Goal: Check status: Check status

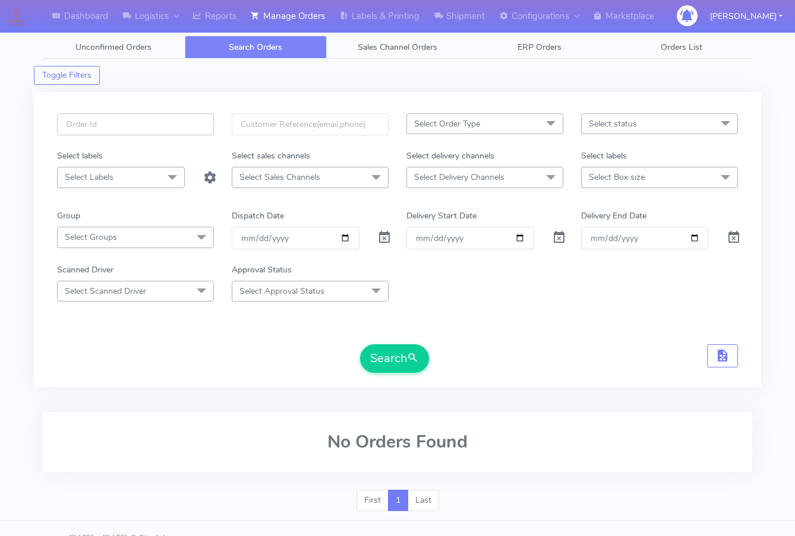
click at [138, 118] on input "text" at bounding box center [135, 124] width 157 height 22
paste input "1628753"
type input "1628753"
click at [360, 345] on button "Search" at bounding box center [394, 359] width 69 height 29
click at [381, 237] on span at bounding box center [384, 240] width 14 height 11
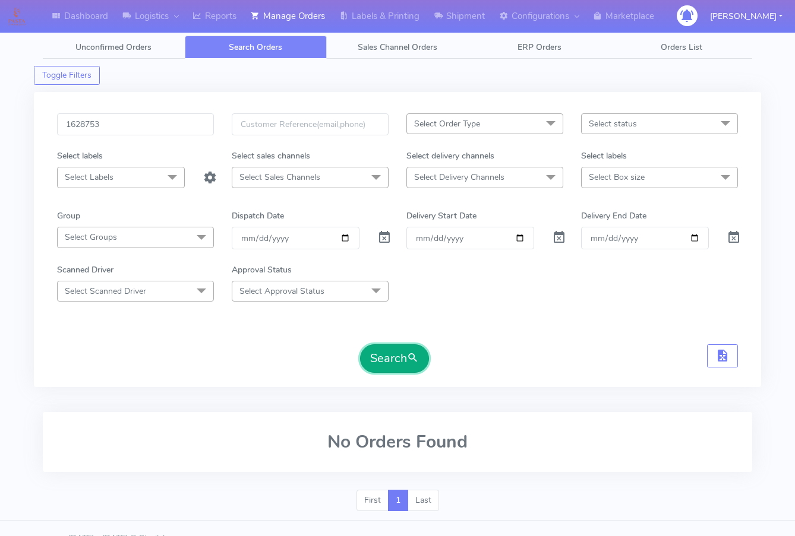
click at [391, 353] on button "Search" at bounding box center [394, 359] width 69 height 29
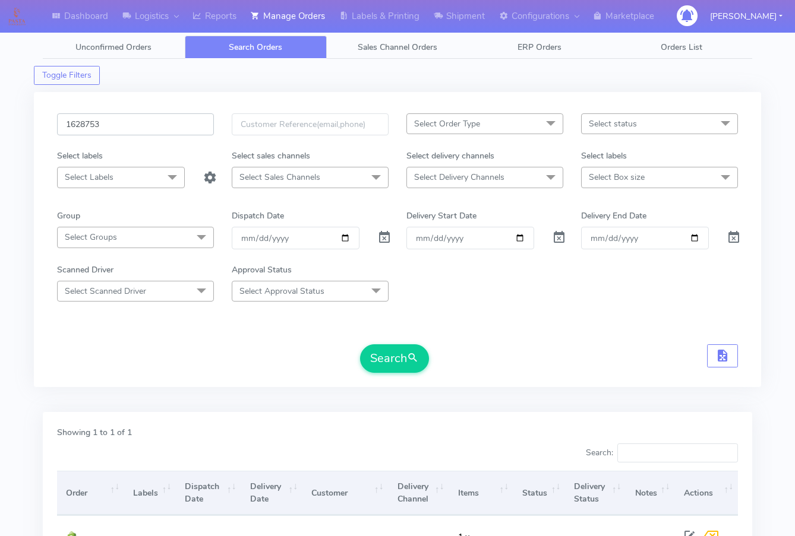
click at [102, 120] on input "1628753" at bounding box center [135, 124] width 157 height 22
paste input "618"
type input "1628618"
click at [399, 353] on button "Search" at bounding box center [394, 359] width 69 height 29
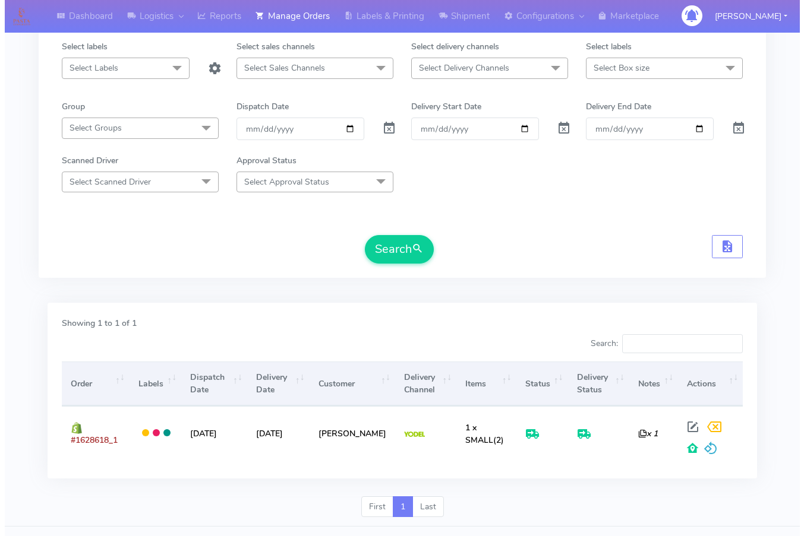
scroll to position [135, 0]
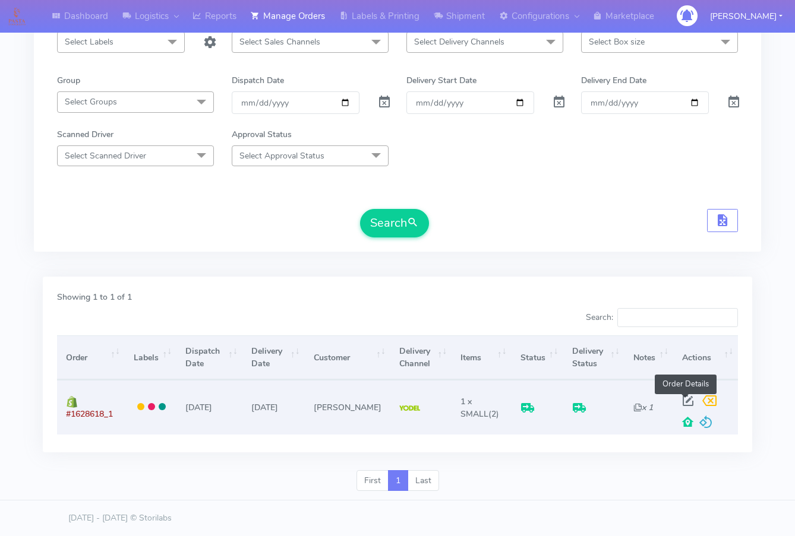
click at [683, 398] on span at bounding box center [687, 403] width 21 height 11
select select "5"
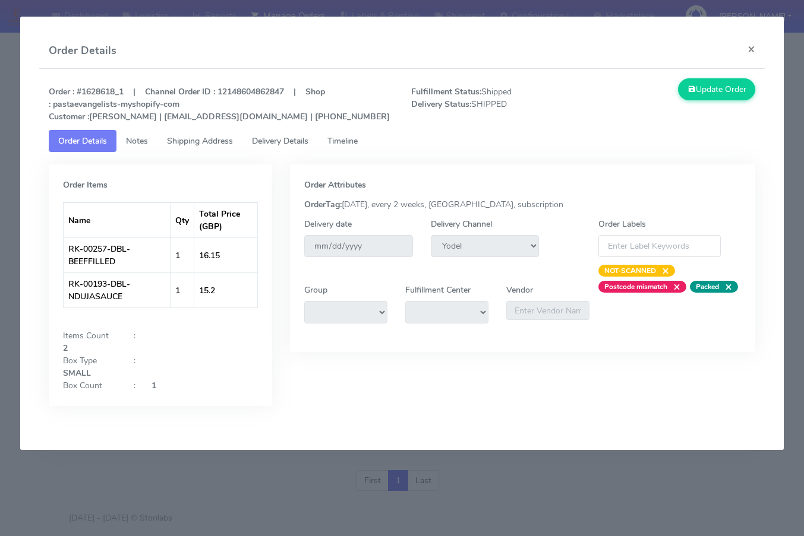
click at [181, 147] on link "Shipping Address" at bounding box center [199, 141] width 85 height 22
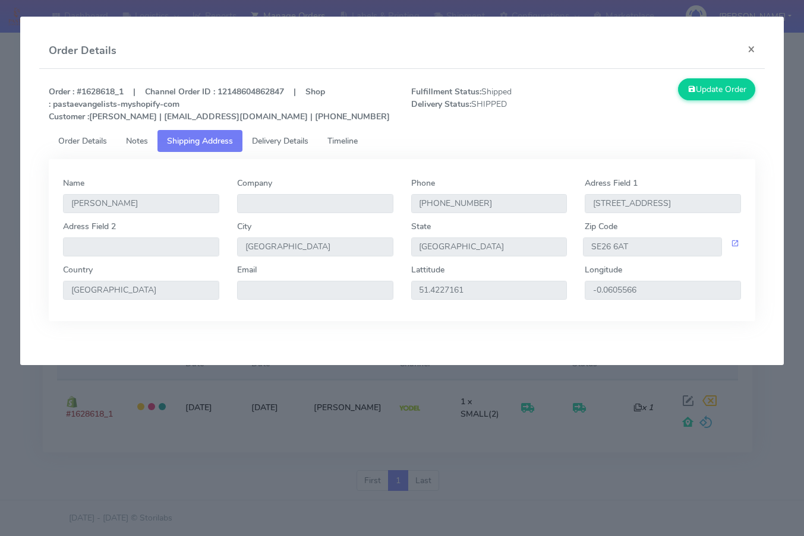
click at [268, 139] on span "Delivery Details" at bounding box center [280, 140] width 56 height 11
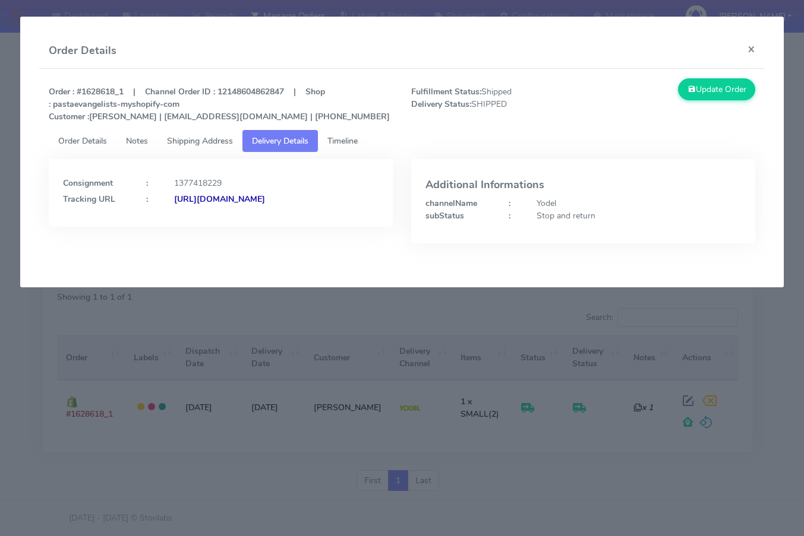
drag, startPoint x: 355, startPoint y: 226, endPoint x: 192, endPoint y: 254, distance: 165.3
click at [192, 254] on div "Consignment : 1377418229 Tracking URL : [URL][DOMAIN_NAME]" at bounding box center [221, 210] width 362 height 102
copy strong "JJD0002249960904664"
